Goal: Navigation & Orientation: Find specific page/section

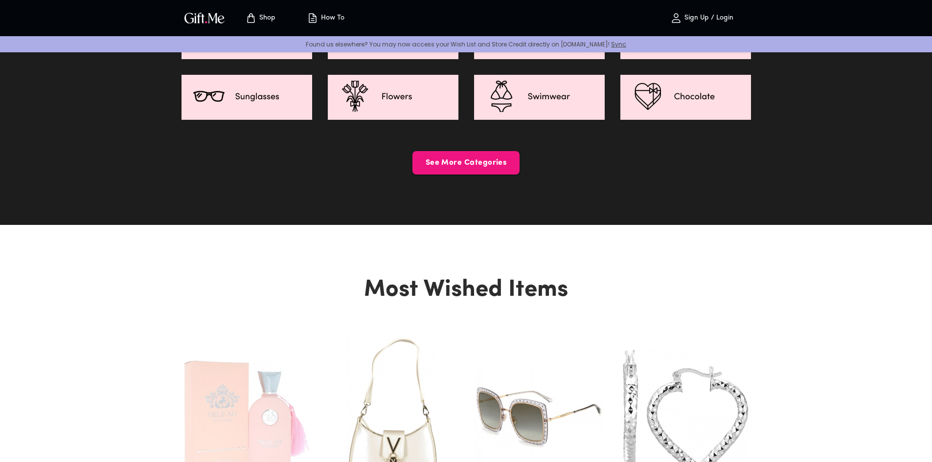
scroll to position [1370, 0]
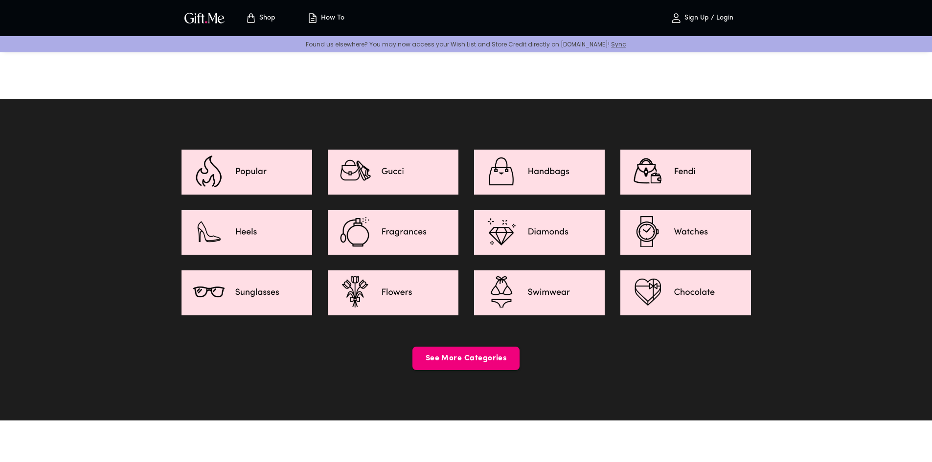
click at [485, 353] on span "See More Categories" at bounding box center [466, 358] width 107 height 11
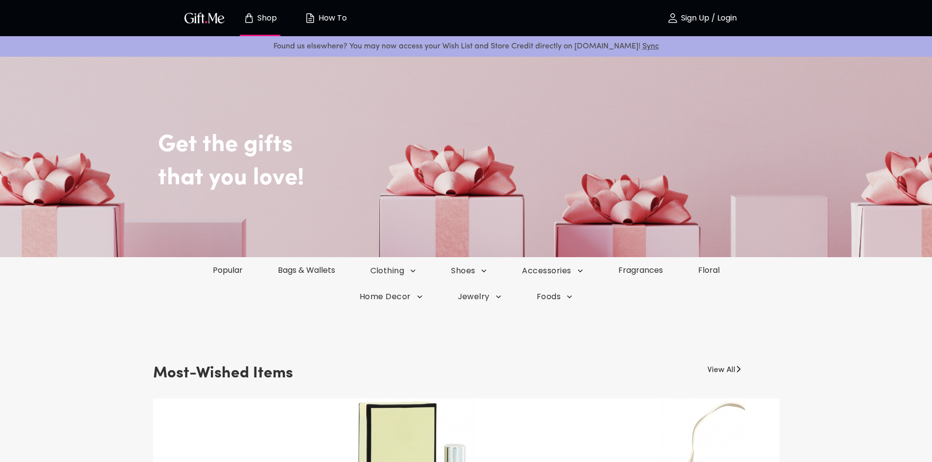
click at [188, 23] on img "button" at bounding box center [205, 18] width 44 height 14
